Goal: Go to known website: Access a specific website the user already knows

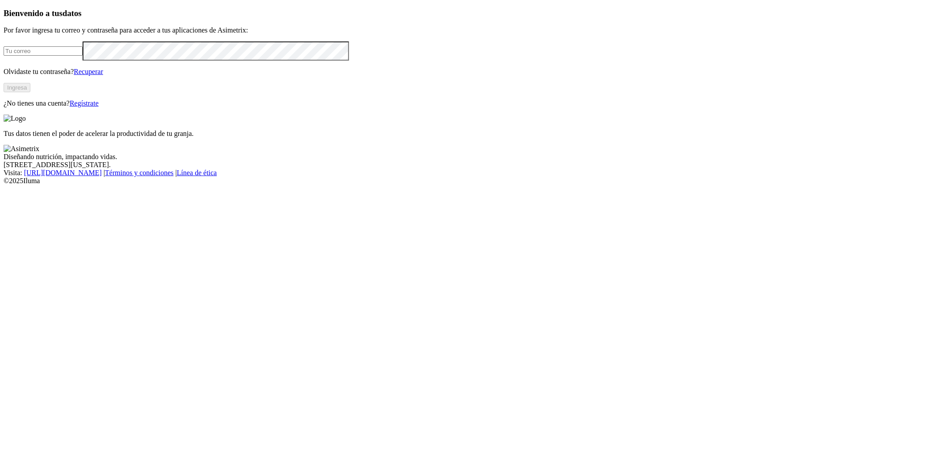
click at [145, 61] on form at bounding box center [476, 50] width 944 height 19
click at [83, 56] on input "email" at bounding box center [43, 50] width 79 height 9
type input "[PERSON_NAME][EMAIL_ADDRESS][PERSON_NAME][DOMAIN_NAME]"
click at [30, 92] on button "Ingresa" at bounding box center [17, 87] width 27 height 9
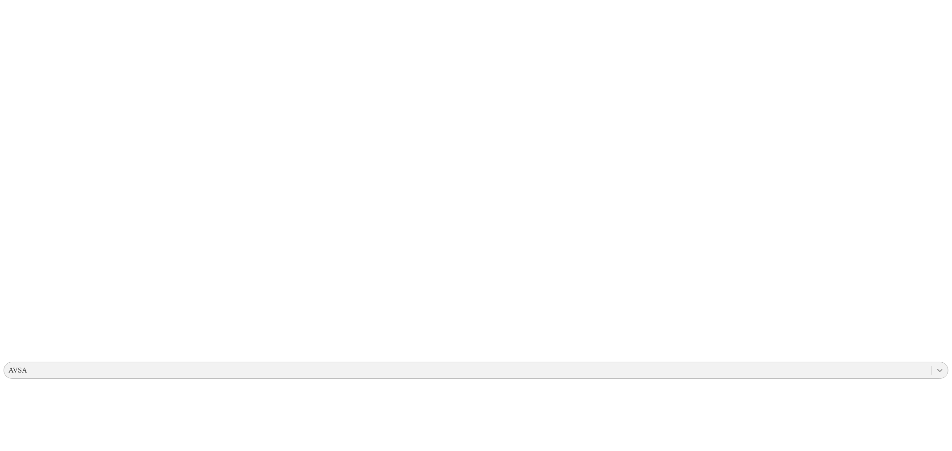
click at [935, 366] on icon at bounding box center [939, 370] width 9 height 9
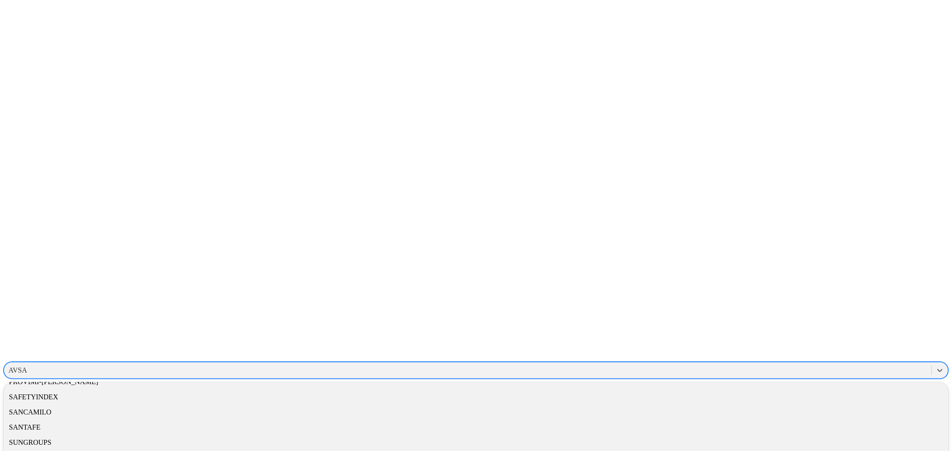
scroll to position [694, 0]
click at [831, 333] on div "PROCCER" at bounding box center [476, 340] width 944 height 15
